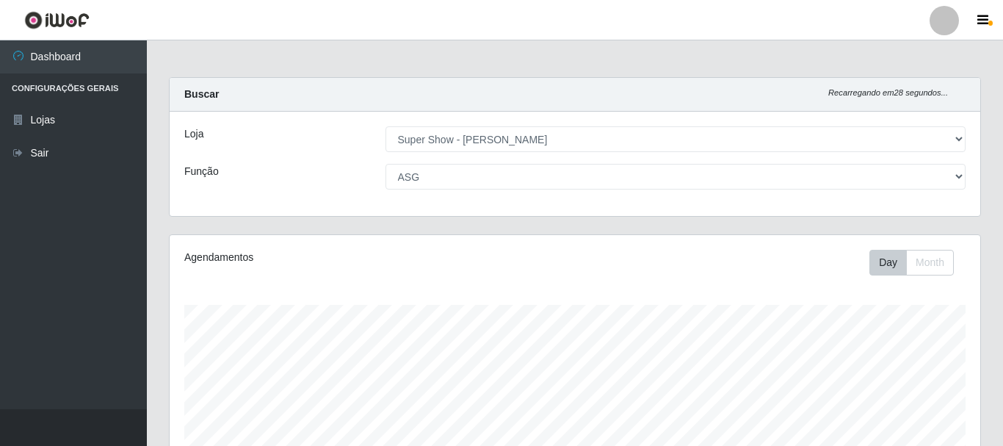
select select "120"
select select "16"
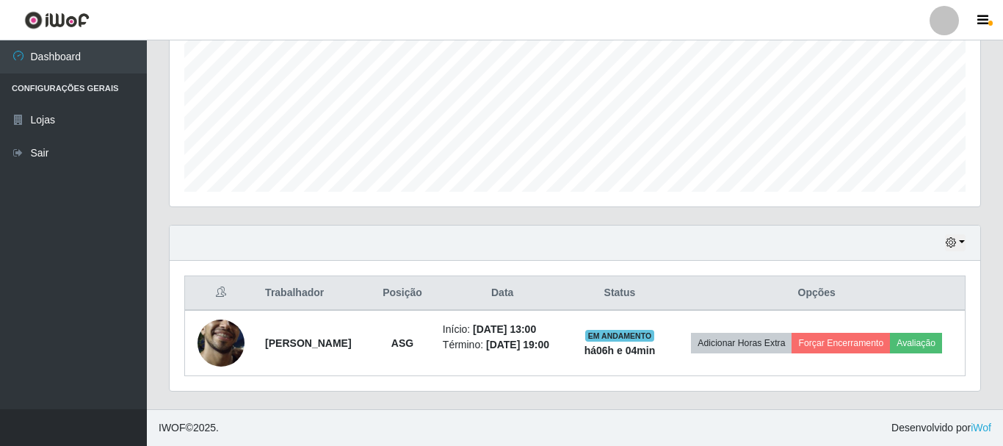
scroll to position [305, 811]
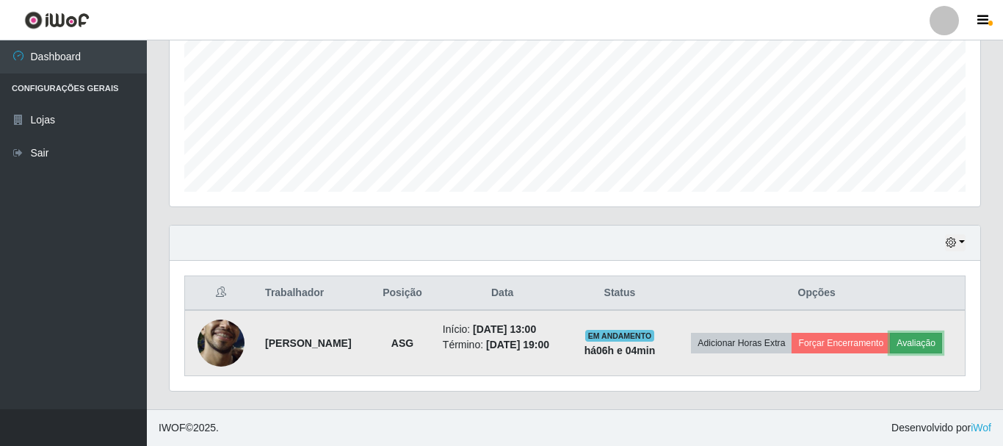
click at [890, 353] on button "Avaliação" at bounding box center [916, 343] width 52 height 21
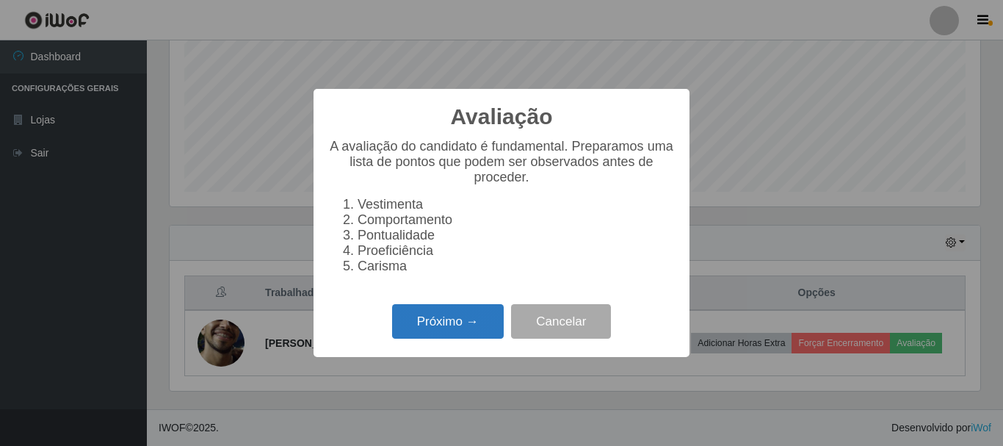
click at [428, 322] on button "Próximo →" at bounding box center [448, 321] width 112 height 35
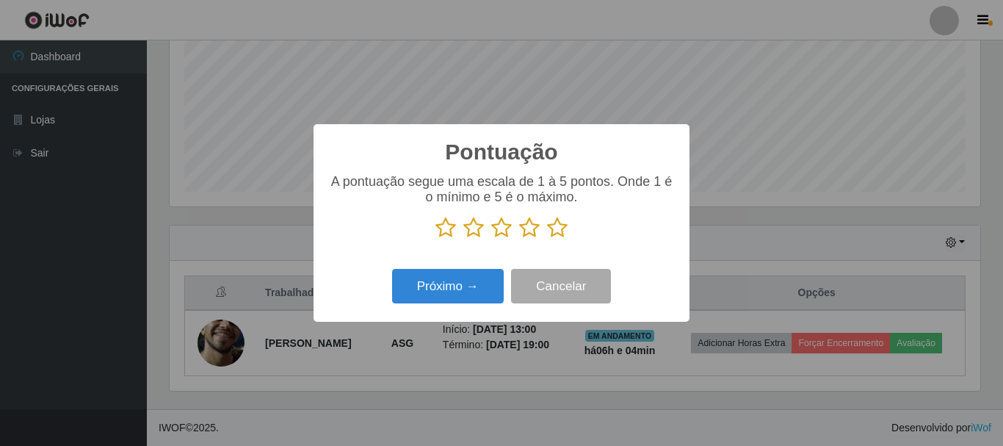
click at [553, 231] on icon at bounding box center [557, 228] width 21 height 22
click at [547, 239] on input "radio" at bounding box center [547, 239] width 0 height 0
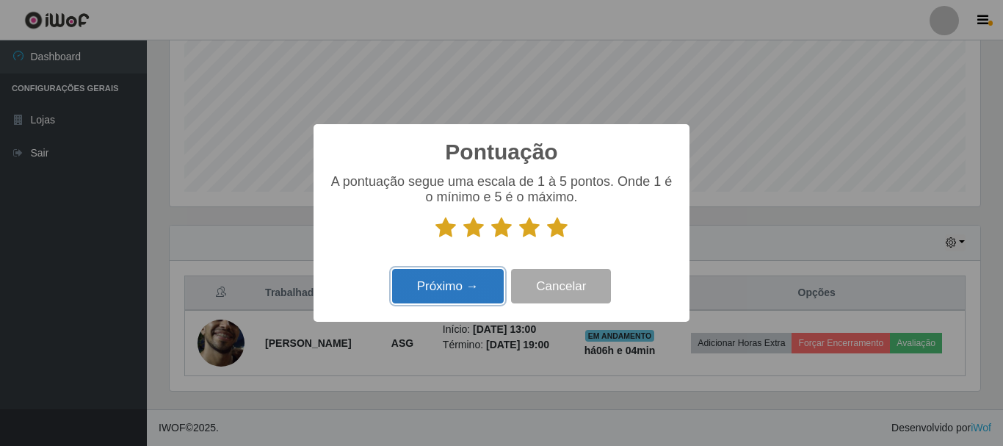
click at [479, 283] on button "Próximo →" at bounding box center [448, 286] width 112 height 35
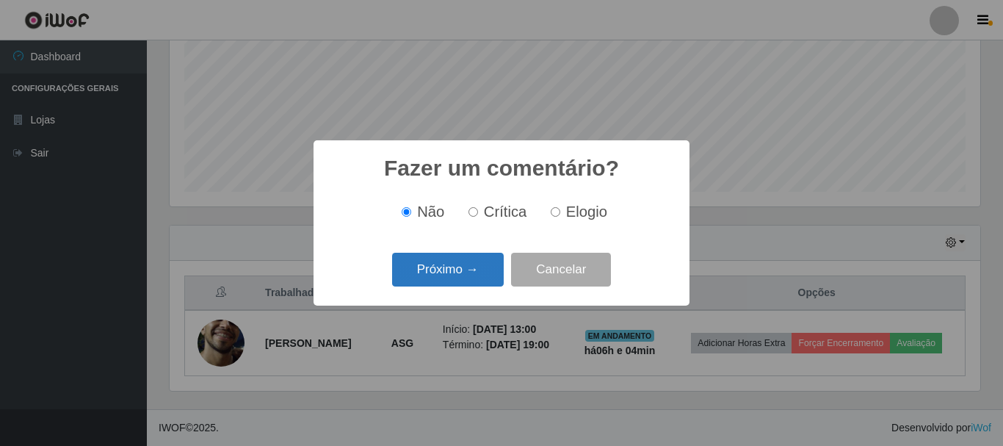
click at [463, 274] on button "Próximo →" at bounding box center [448, 270] width 112 height 35
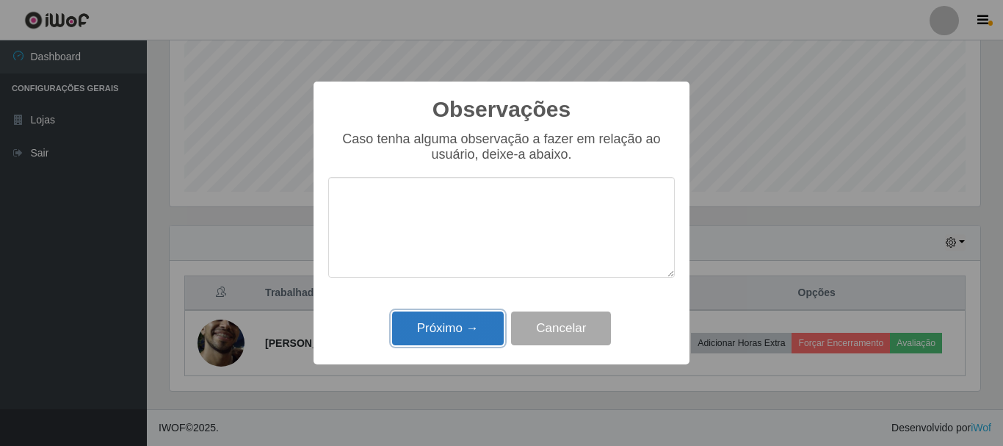
click at [466, 320] on button "Próximo →" at bounding box center [448, 328] width 112 height 35
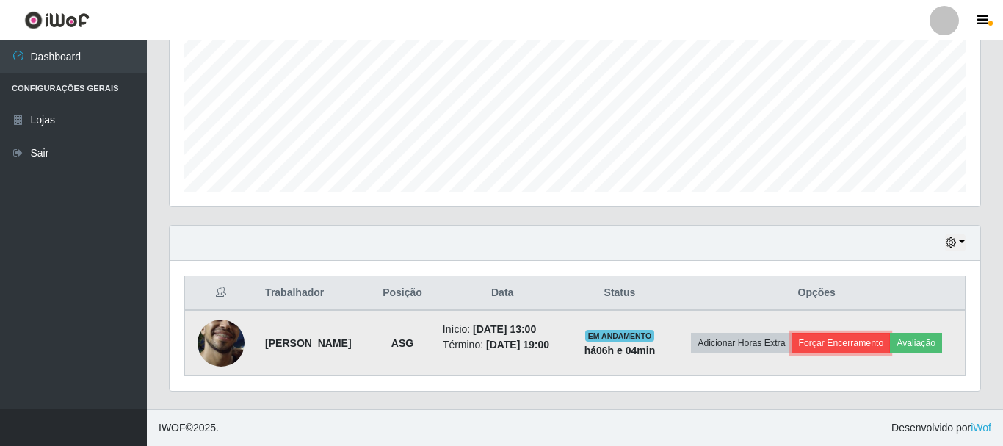
click at [869, 333] on button "Forçar Encerramento" at bounding box center [841, 343] width 98 height 21
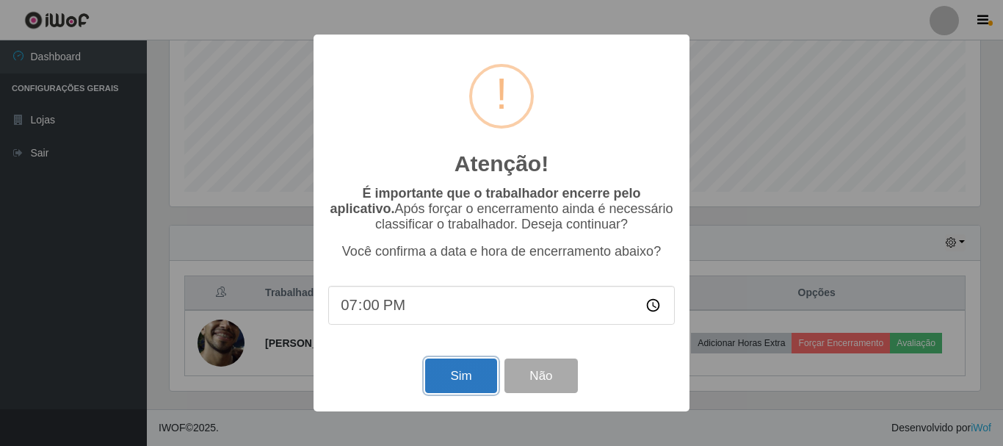
click at [451, 372] on button "Sim" at bounding box center [460, 375] width 71 height 35
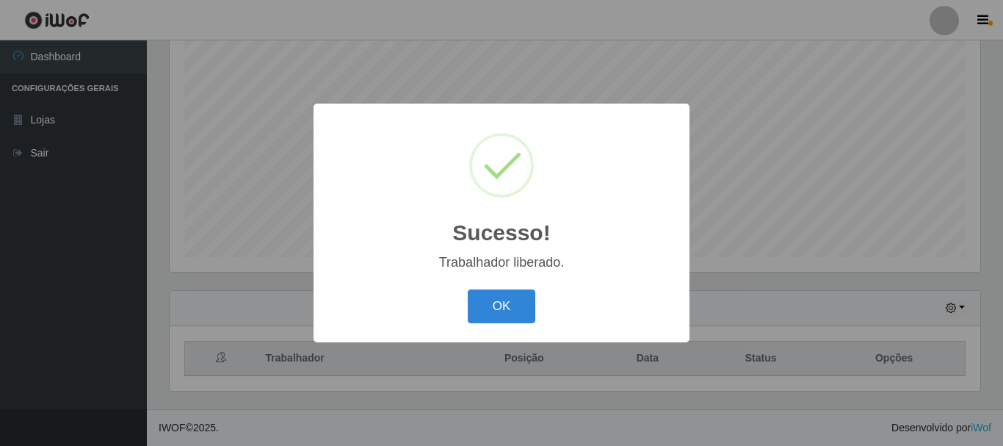
scroll to position [268, 0]
click at [501, 309] on button "OK" at bounding box center [502, 306] width 68 height 35
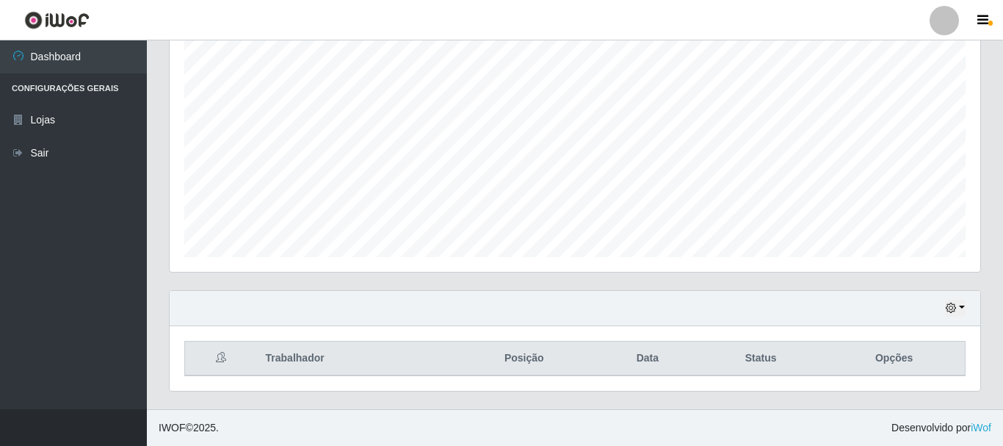
scroll to position [193, 0]
